Goal: Task Accomplishment & Management: Manage account settings

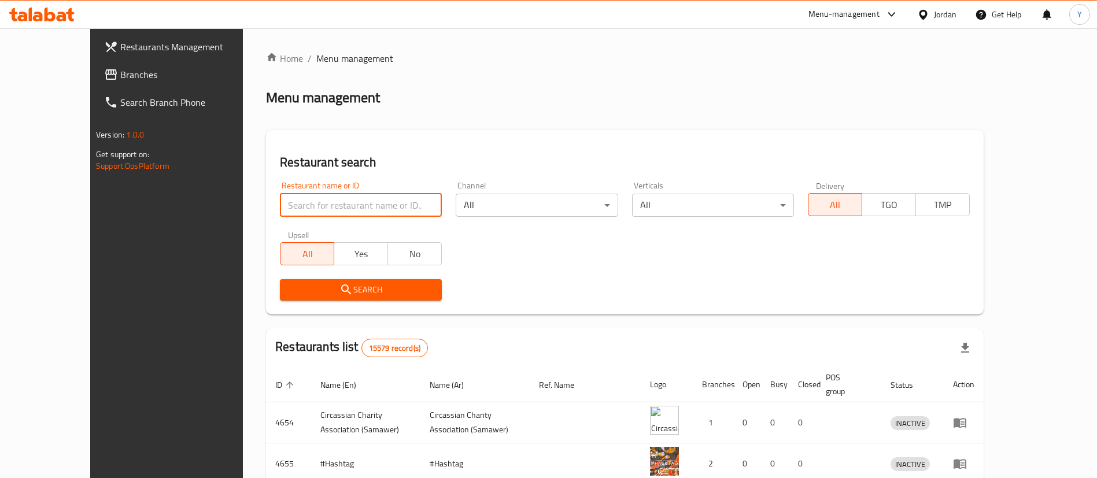
click at [318, 205] on input "search" at bounding box center [361, 205] width 162 height 23
type input "[PERSON_NAME]"
click button "Search" at bounding box center [361, 289] width 162 height 21
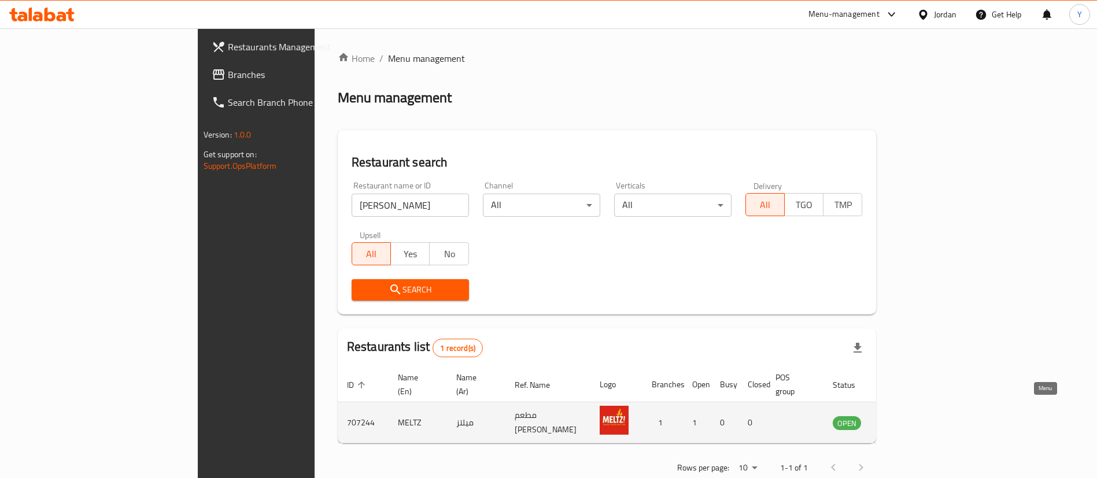
click at [907, 419] on icon "enhanced table" at bounding box center [900, 424] width 13 height 10
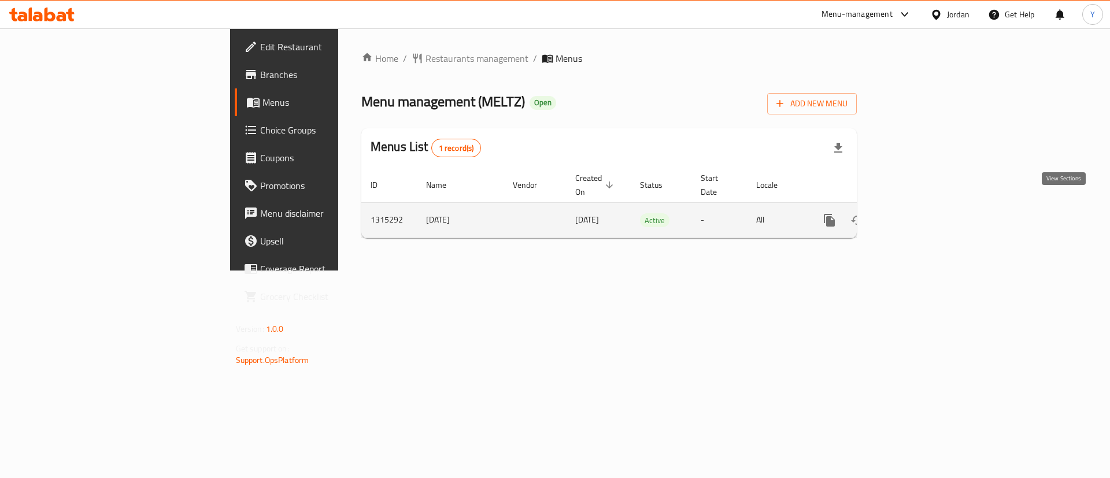
click at [920, 213] on icon "enhanced table" at bounding box center [913, 220] width 14 height 14
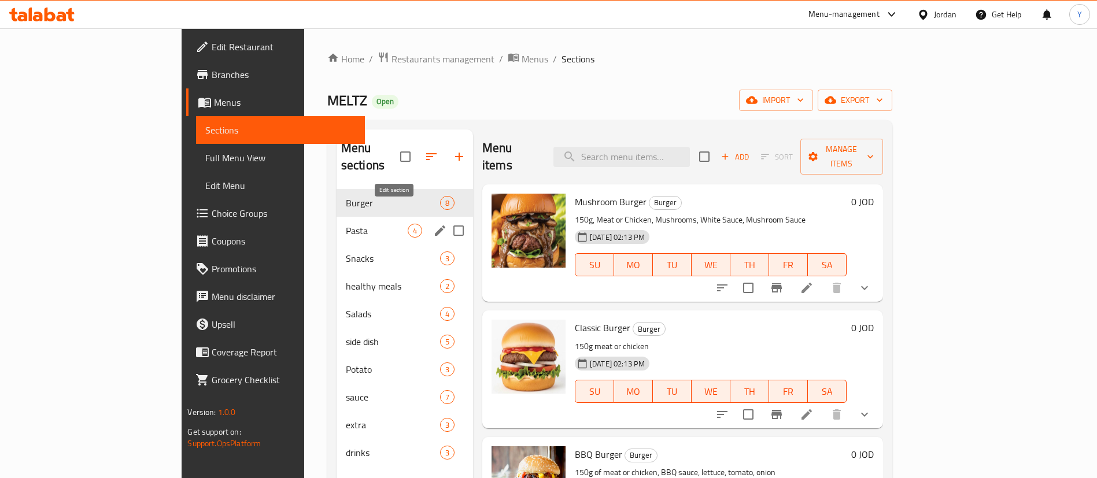
scroll to position [87, 0]
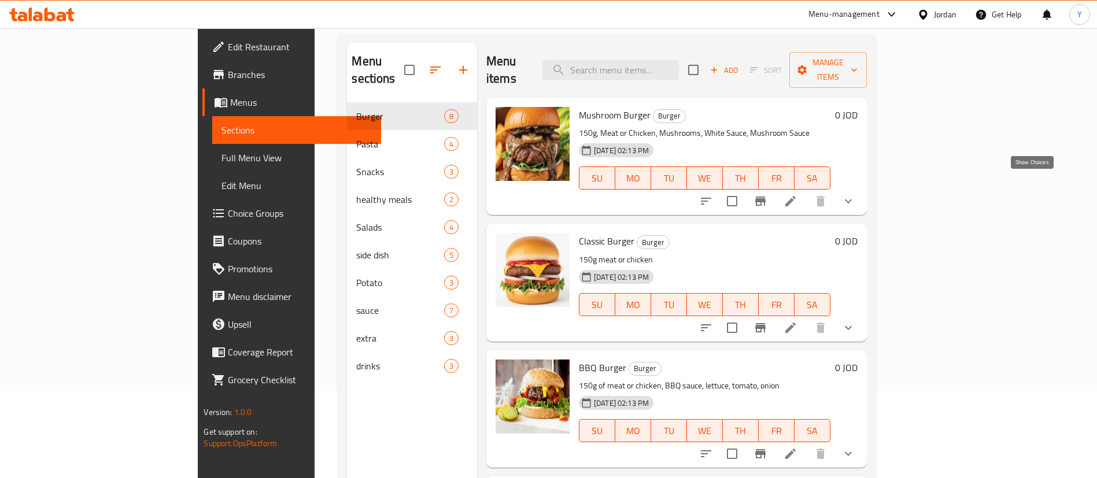
click at [855, 194] on icon "show more" at bounding box center [848, 201] width 14 height 14
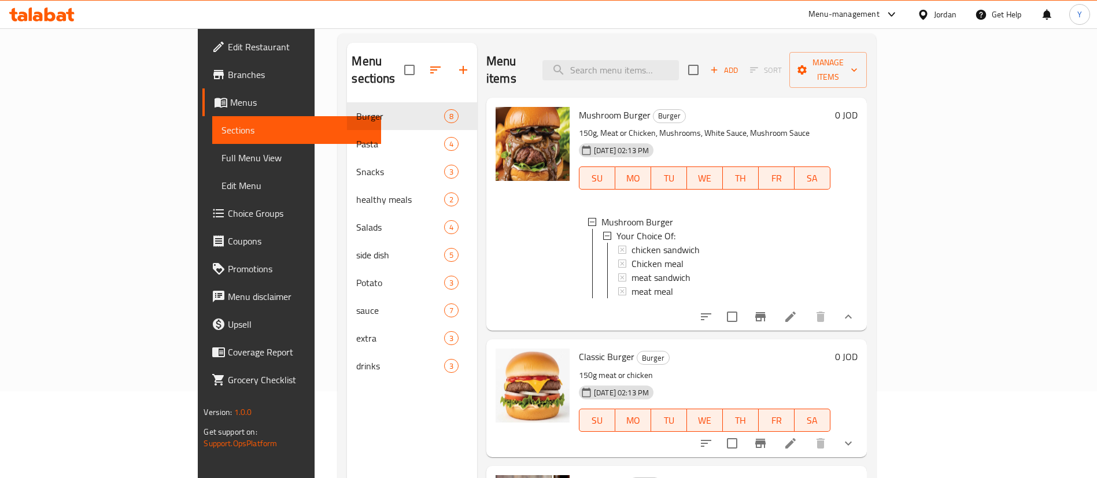
scroll to position [2, 0]
click at [652, 241] on div "chicken sandwich" at bounding box center [727, 248] width 190 height 14
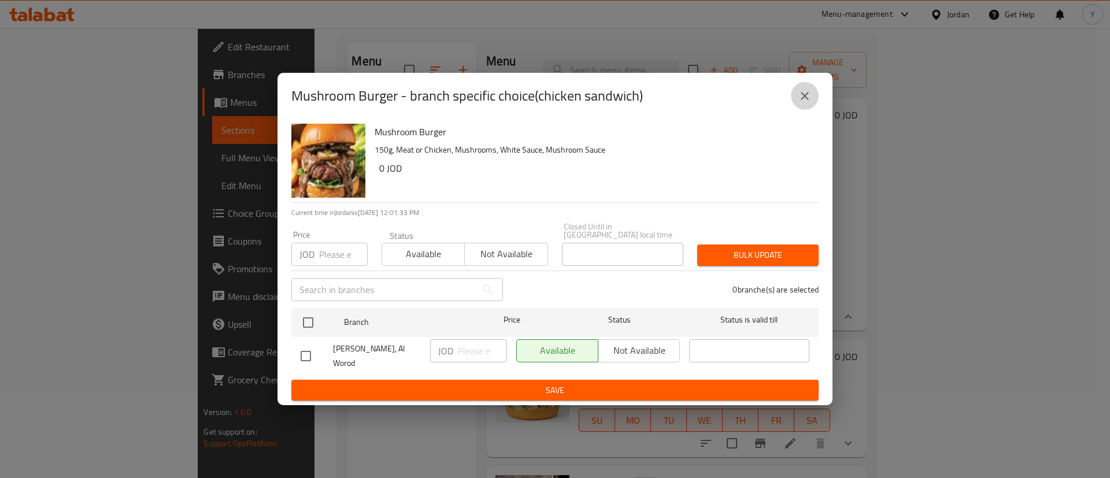
click at [805, 103] on icon "close" at bounding box center [805, 96] width 14 height 14
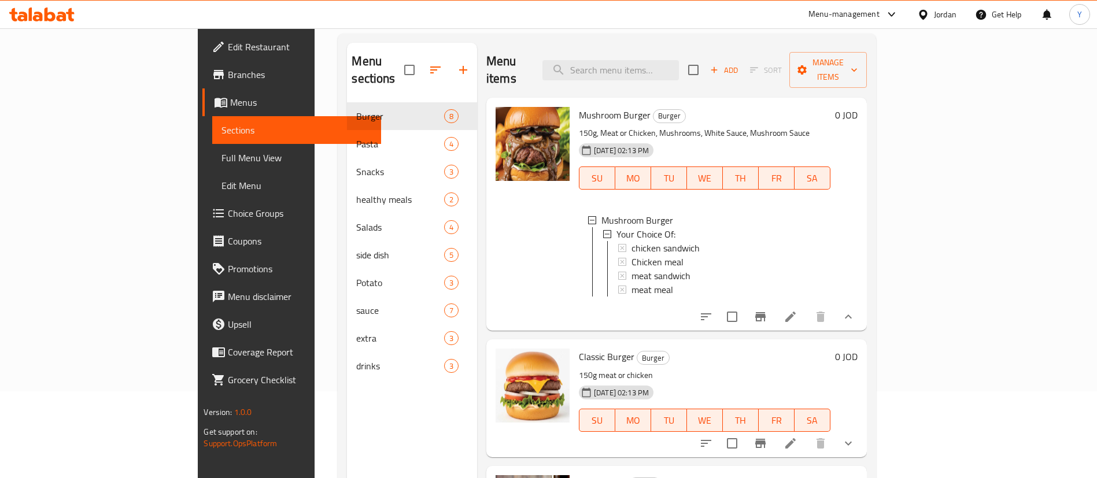
scroll to position [0, 0]
click at [899, 143] on div "Home / Restaurants management / Menus / Sections [PERSON_NAME] Open import expo…" at bounding box center [607, 248] width 584 height 612
click at [798, 311] on icon at bounding box center [791, 317] width 14 height 14
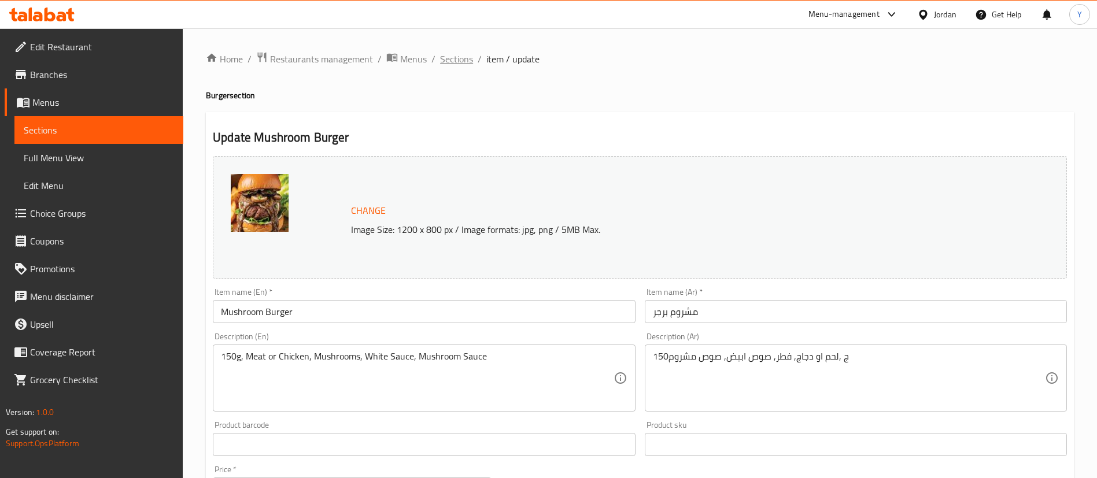
click at [451, 56] on span "Sections" at bounding box center [456, 59] width 33 height 14
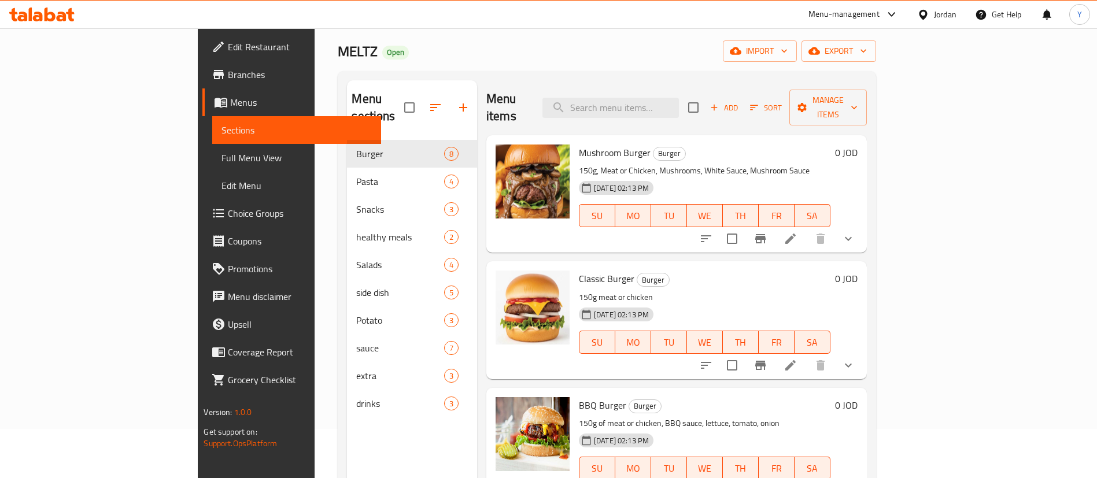
scroll to position [87, 0]
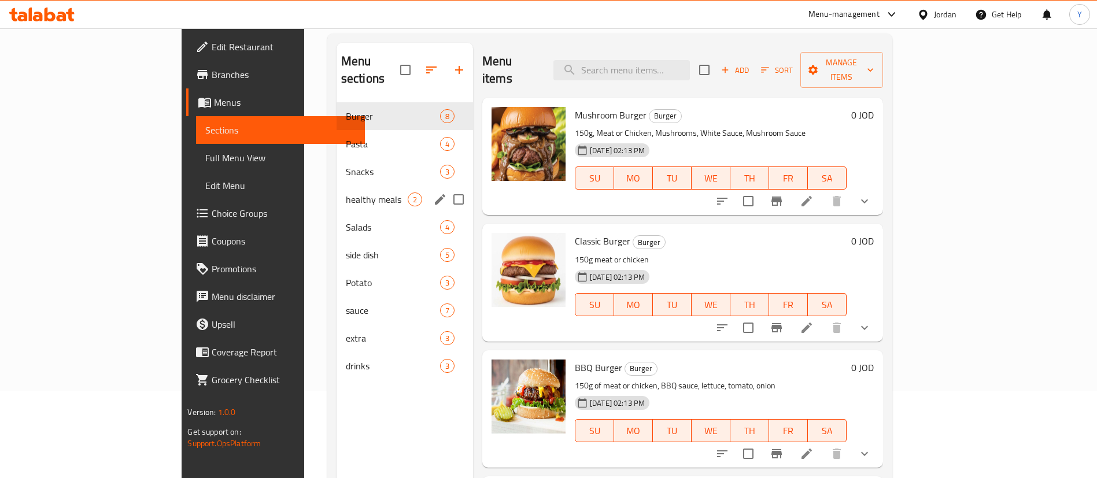
drag, startPoint x: 284, startPoint y: 173, endPoint x: 294, endPoint y: 178, distance: 10.9
click at [337, 186] on div "healthy meals 2" at bounding box center [405, 200] width 136 height 28
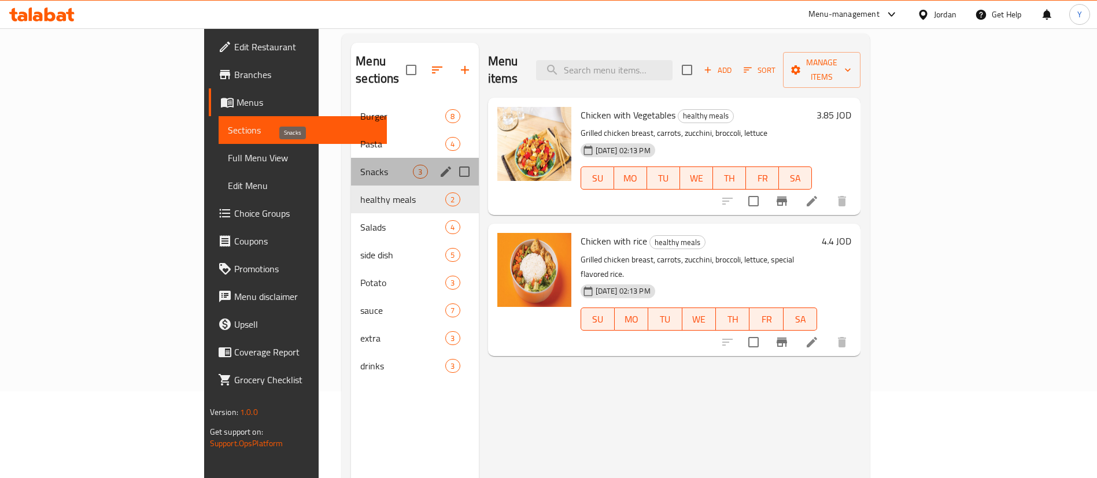
click at [360, 165] on span "Snacks" at bounding box center [386, 172] width 53 height 14
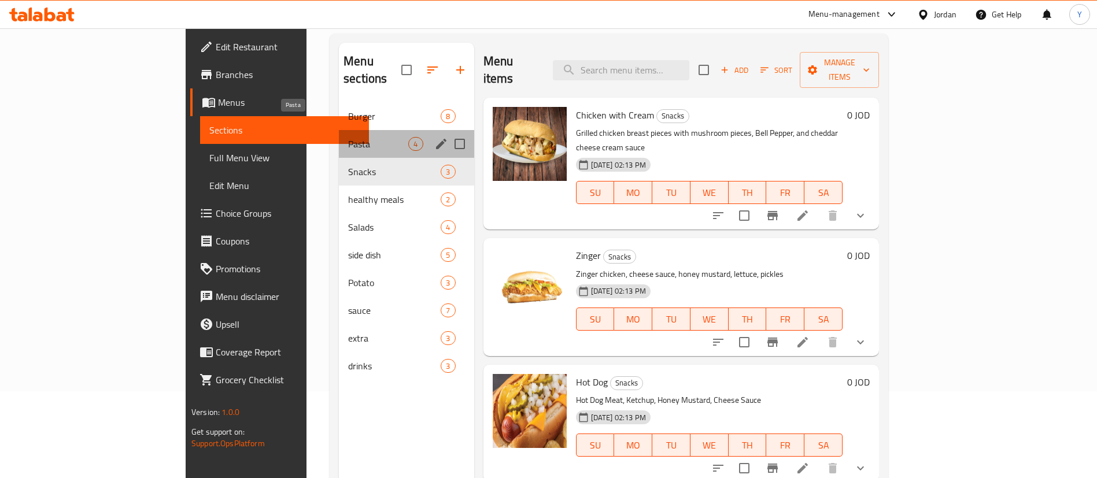
click at [348, 137] on span "Pasta" at bounding box center [378, 144] width 60 height 14
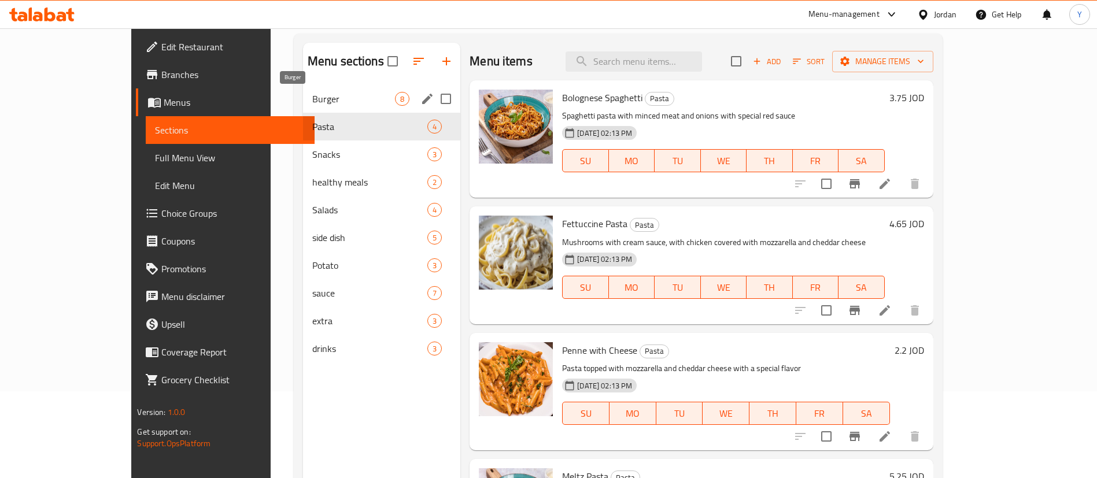
click at [312, 94] on span "Burger" at bounding box center [353, 99] width 83 height 14
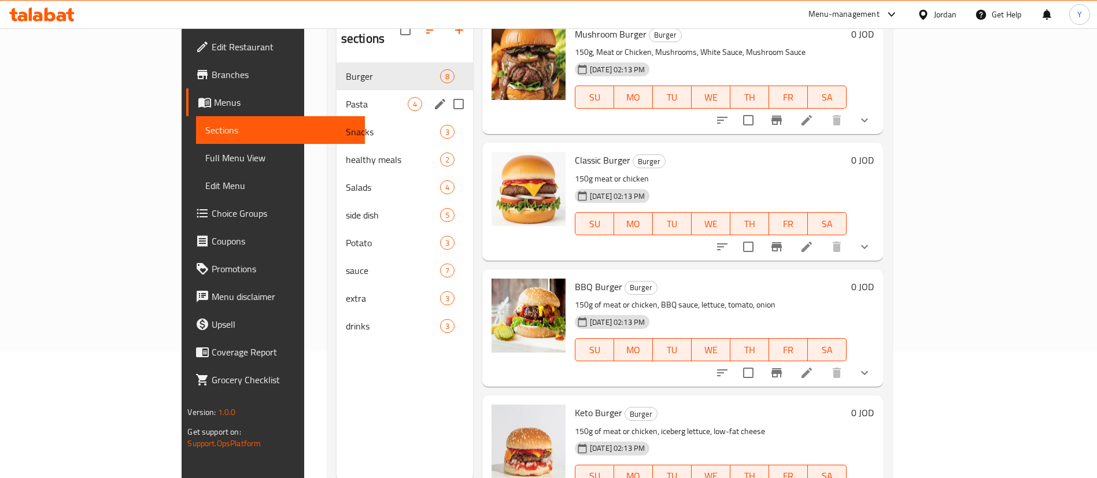
scroll to position [75, 0]
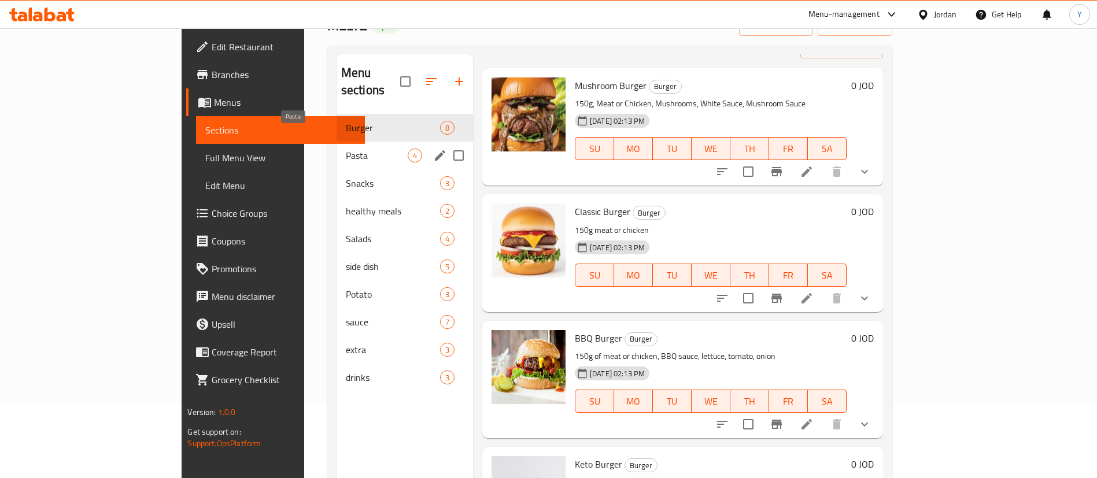
click at [346, 149] on span "Pasta" at bounding box center [377, 156] width 62 height 14
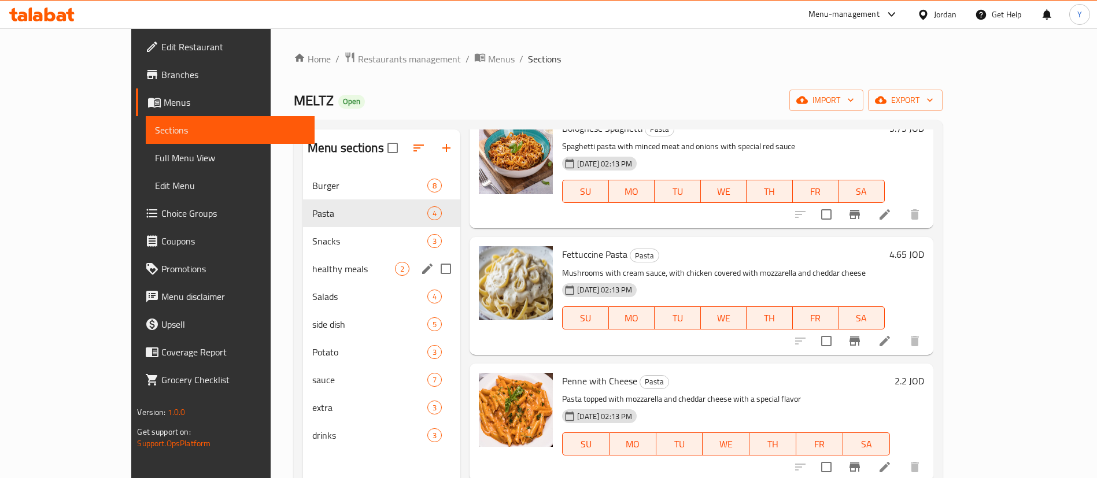
click at [303, 278] on div "healthy meals 2" at bounding box center [381, 269] width 157 height 28
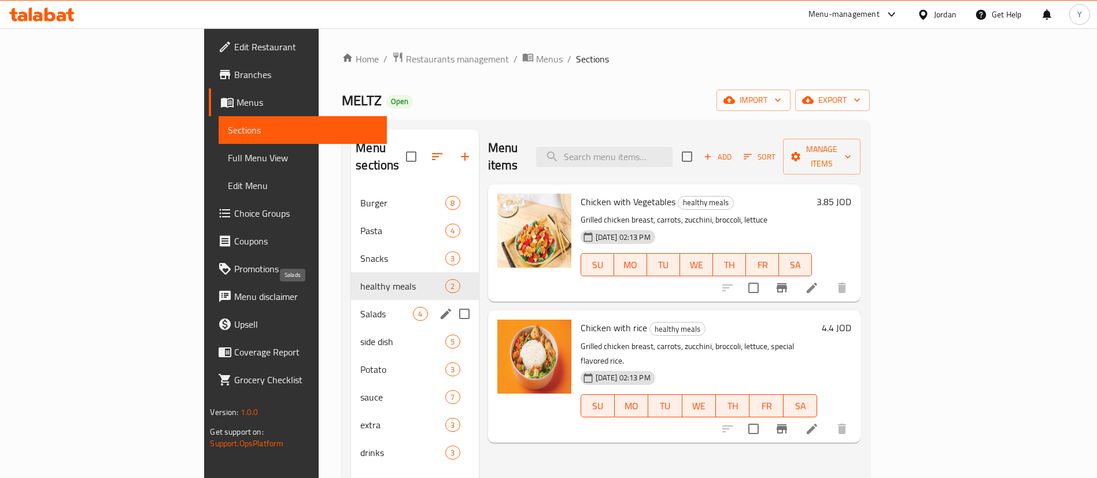
click at [360, 307] on span "Salads" at bounding box center [386, 314] width 53 height 14
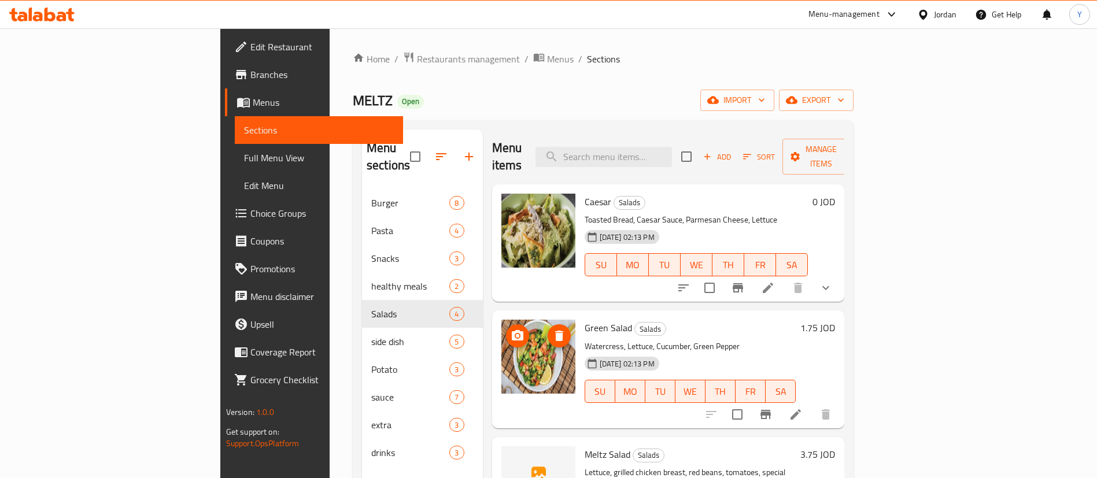
scroll to position [56, 0]
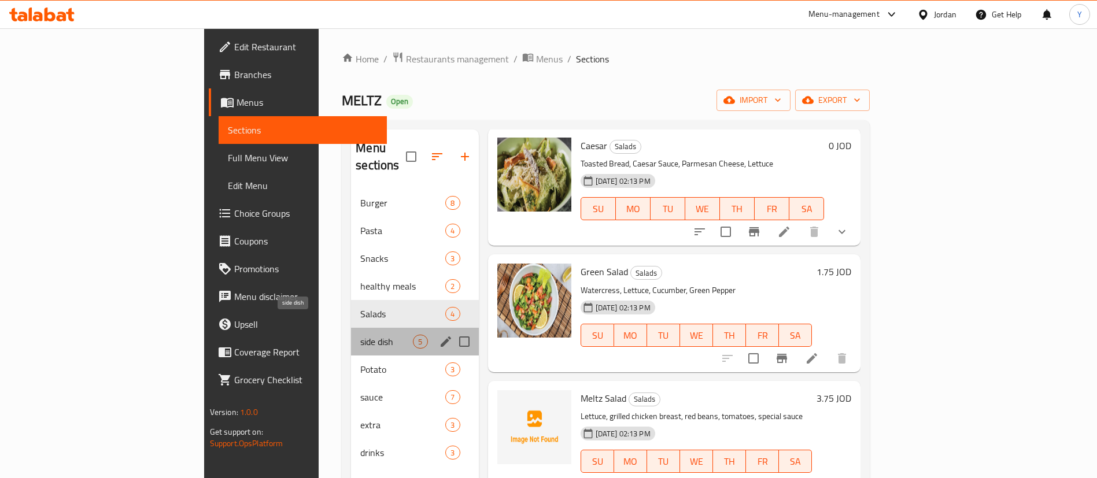
click at [360, 335] on span "side dish" at bounding box center [386, 342] width 53 height 14
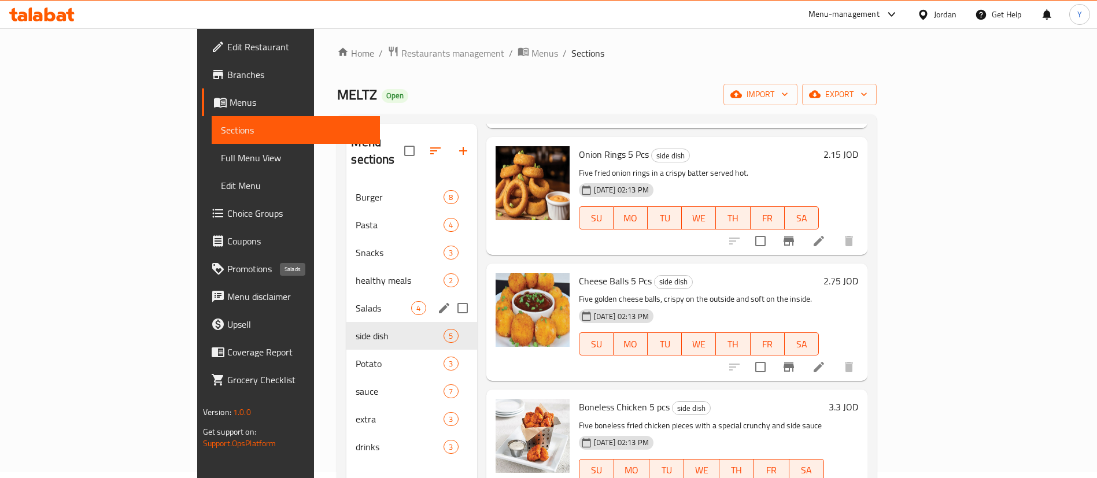
scroll to position [87, 0]
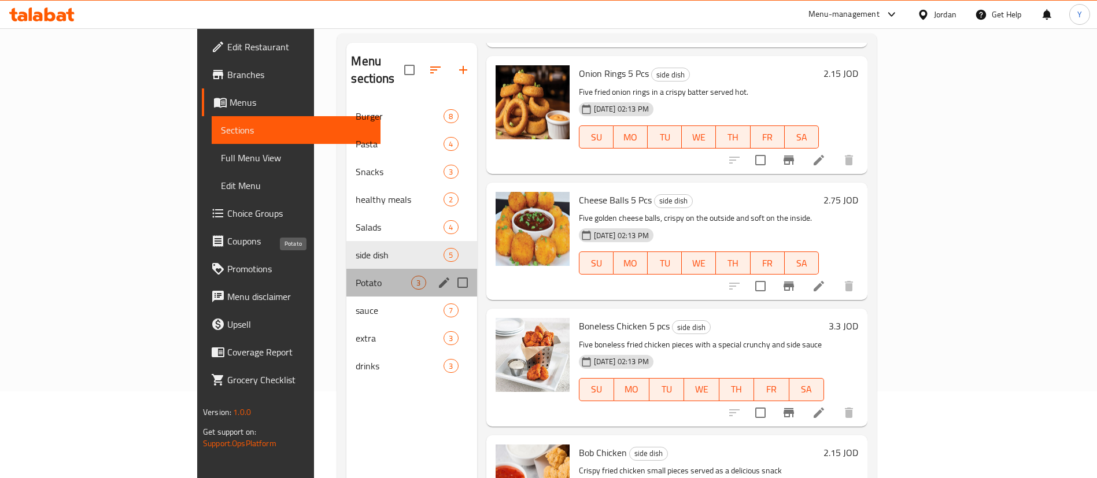
click at [356, 276] on span "Potato" at bounding box center [384, 283] width 56 height 14
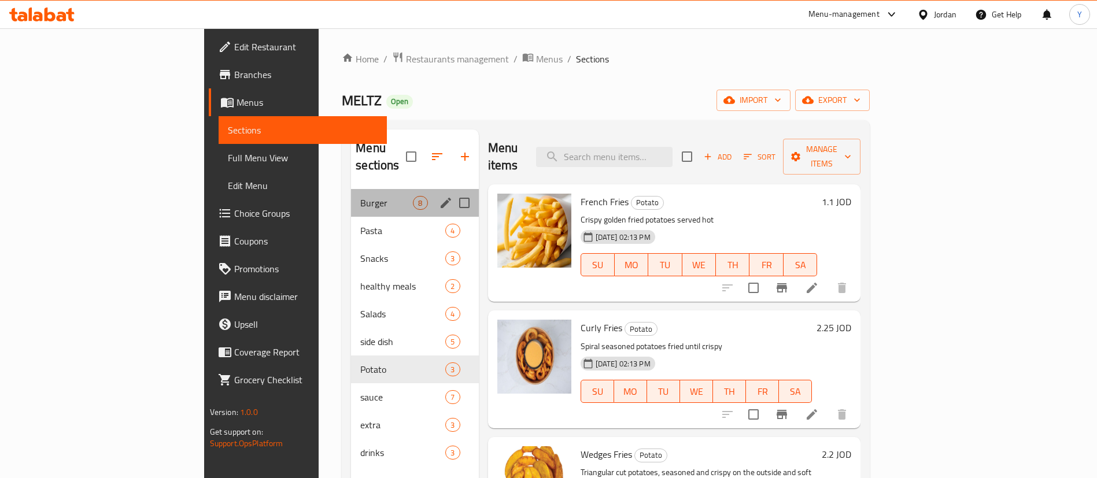
click at [360, 196] on span "Burger" at bounding box center [386, 203] width 53 height 14
